Goal: Book appointment/travel/reservation

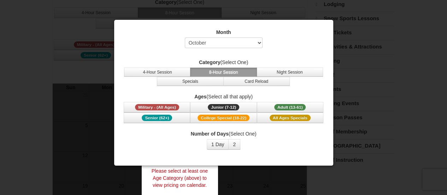
scroll to position [70, 0]
click at [247, 45] on select "Select October November December January February March April May June July Aug…" at bounding box center [224, 42] width 78 height 11
select select "12"
click at [185, 37] on select "Select October November December January February March April May June July Aug…" at bounding box center [224, 42] width 78 height 11
click at [226, 142] on button "1 Day" at bounding box center [218, 144] width 22 height 11
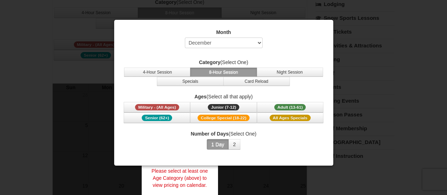
click at [226, 142] on button "1 Day" at bounding box center [218, 144] width 22 height 11
click at [299, 108] on span "Adult (13-61)" at bounding box center [291, 107] width 32 height 6
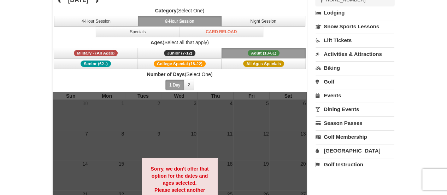
scroll to position [35, 0]
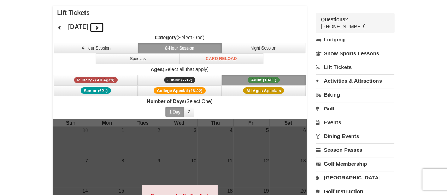
click at [104, 29] on button at bounding box center [97, 27] width 14 height 11
click at [104, 28] on button at bounding box center [97, 27] width 14 height 11
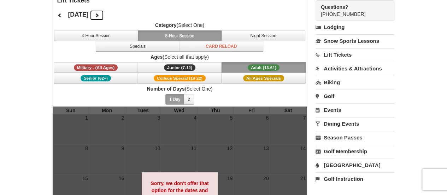
scroll to position [48, 0]
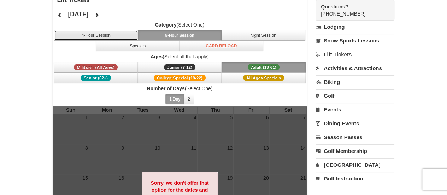
click at [107, 31] on button "4-Hour Session" at bounding box center [96, 35] width 84 height 11
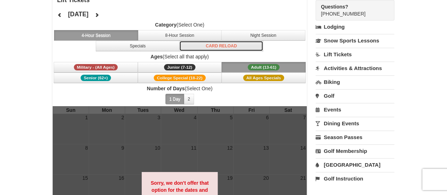
click at [223, 49] on button "Card Reload" at bounding box center [221, 46] width 84 height 11
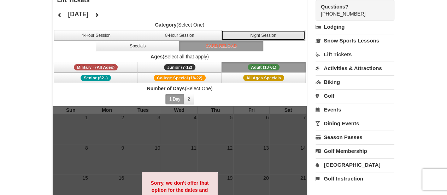
click at [258, 36] on button "Night Session" at bounding box center [263, 35] width 84 height 11
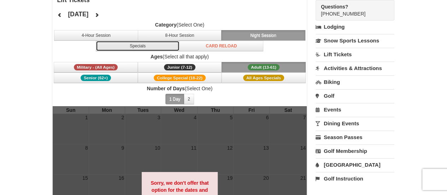
click at [138, 47] on button "Specials" at bounding box center [138, 46] width 84 height 11
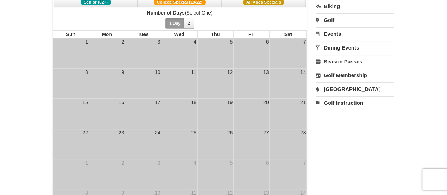
scroll to position [124, 0]
click at [180, 83] on td "11" at bounding box center [179, 83] width 36 height 30
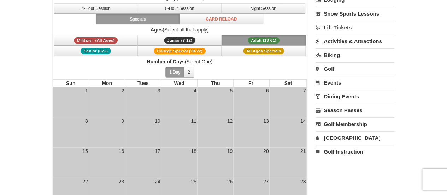
scroll to position [71, 0]
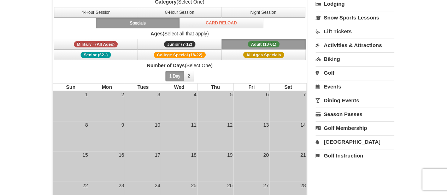
click at [189, 83] on th "Wed" at bounding box center [179, 87] width 36 height 8
click at [189, 78] on button "2" at bounding box center [189, 76] width 10 height 11
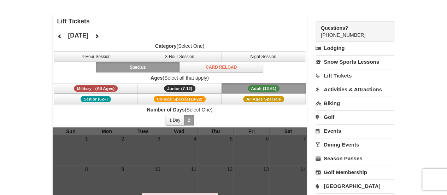
scroll to position [26, 0]
